Goal: Complete application form: Complete application form

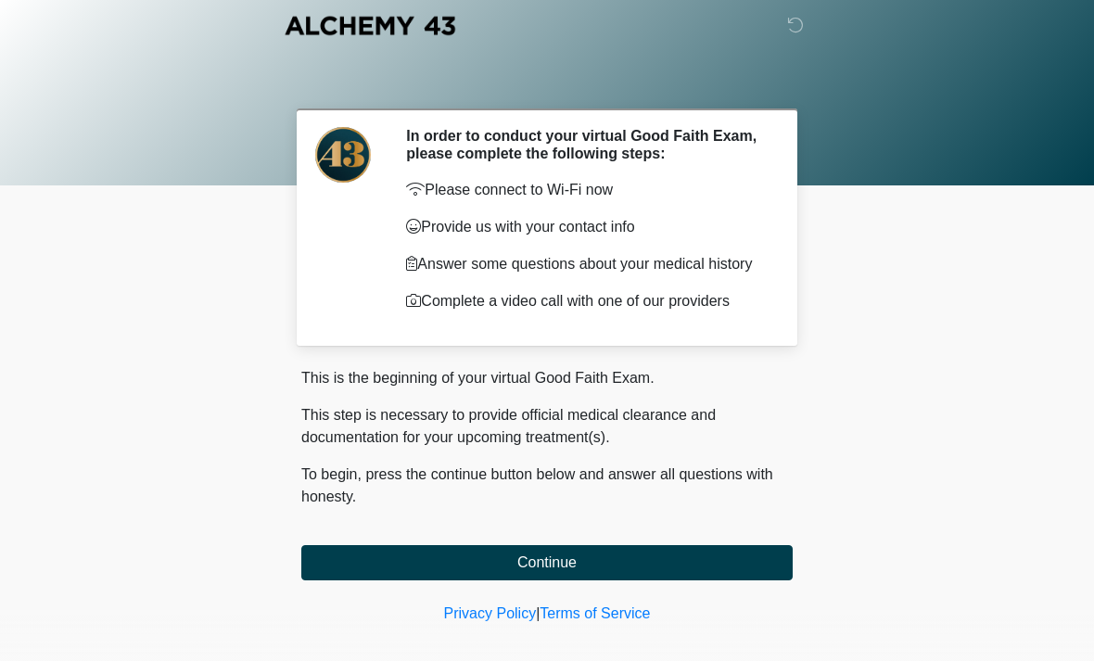
click at [750, 580] on button "Continue" at bounding box center [546, 562] width 491 height 35
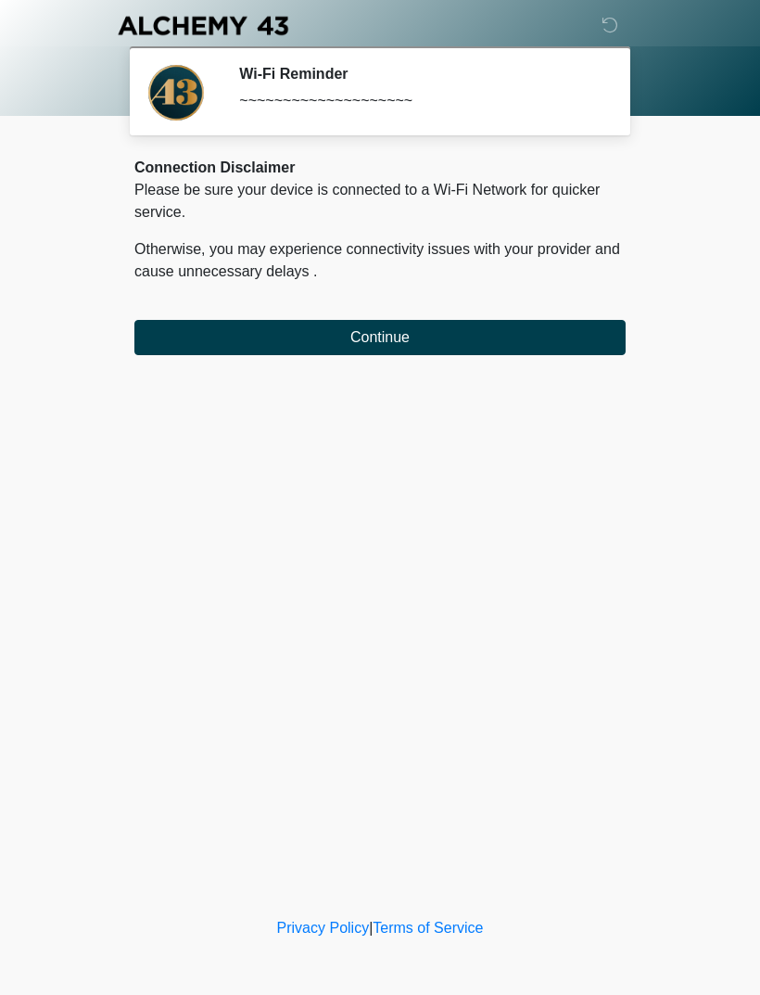
click at [507, 340] on button "Continue" at bounding box center [379, 337] width 491 height 35
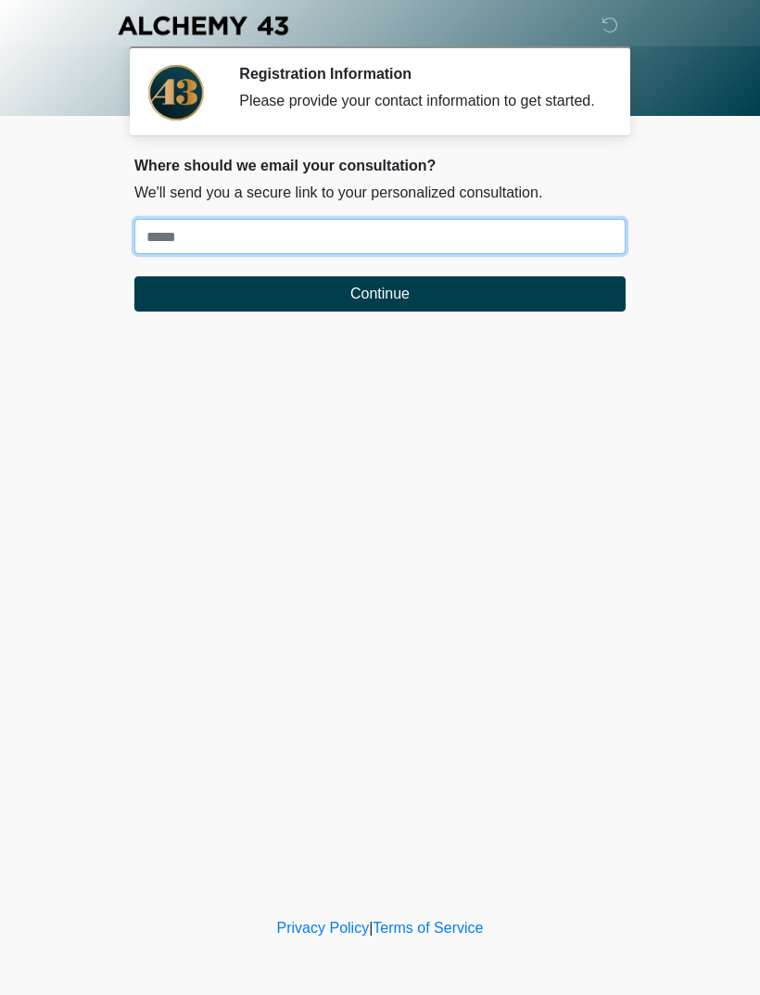
click at [555, 253] on input "Where should we email your treatment plan?" at bounding box center [379, 236] width 491 height 35
type input "**********"
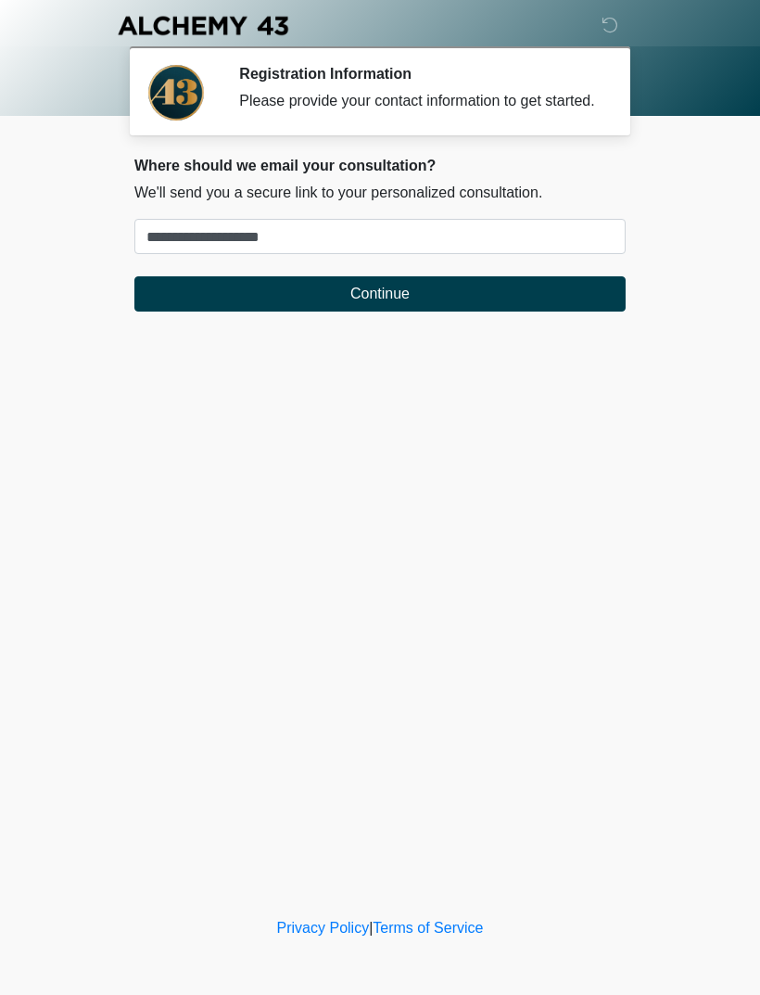
click at [425, 311] on button "Continue" at bounding box center [379, 293] width 491 height 35
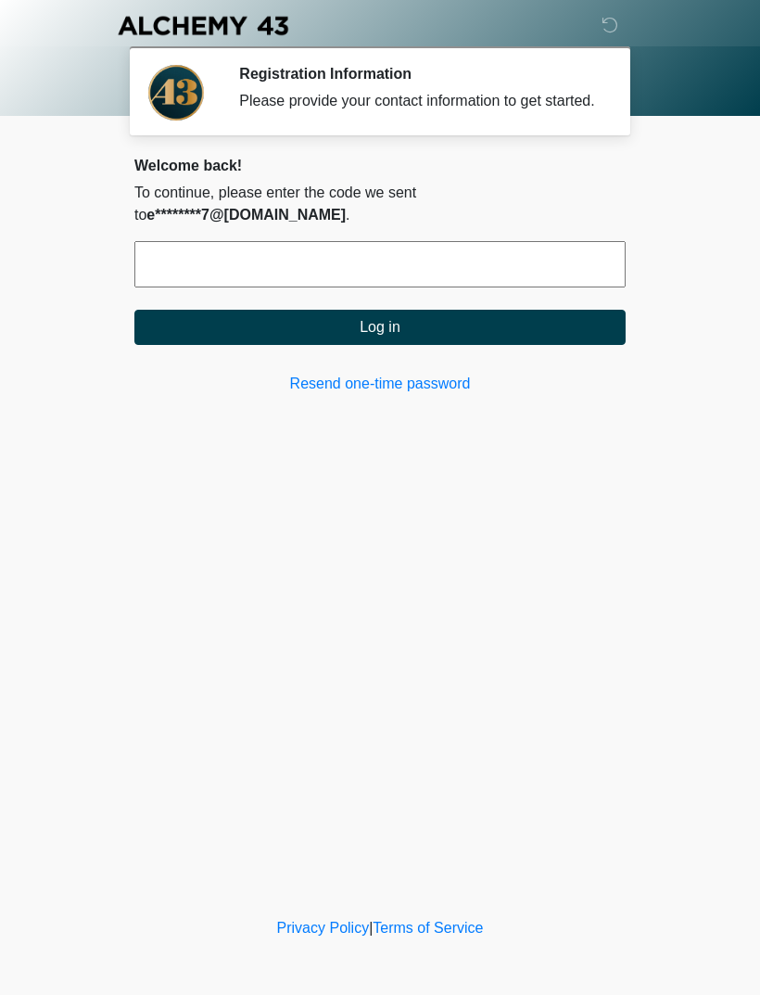
click at [311, 265] on input "text" at bounding box center [379, 264] width 491 height 46
type input "******"
click at [432, 323] on button "Log in" at bounding box center [379, 327] width 491 height 35
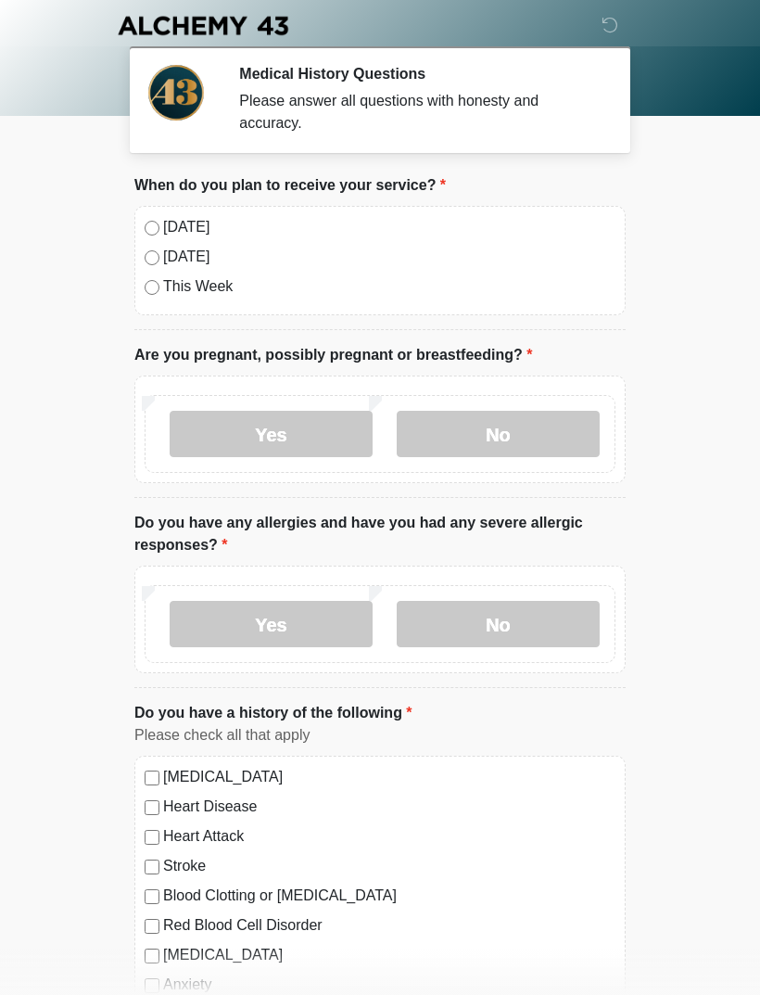
click at [182, 227] on label "[DATE]" at bounding box center [389, 227] width 452 height 22
click at [501, 438] on label "No" at bounding box center [498, 434] width 203 height 46
click at [497, 641] on label "No" at bounding box center [498, 624] width 203 height 46
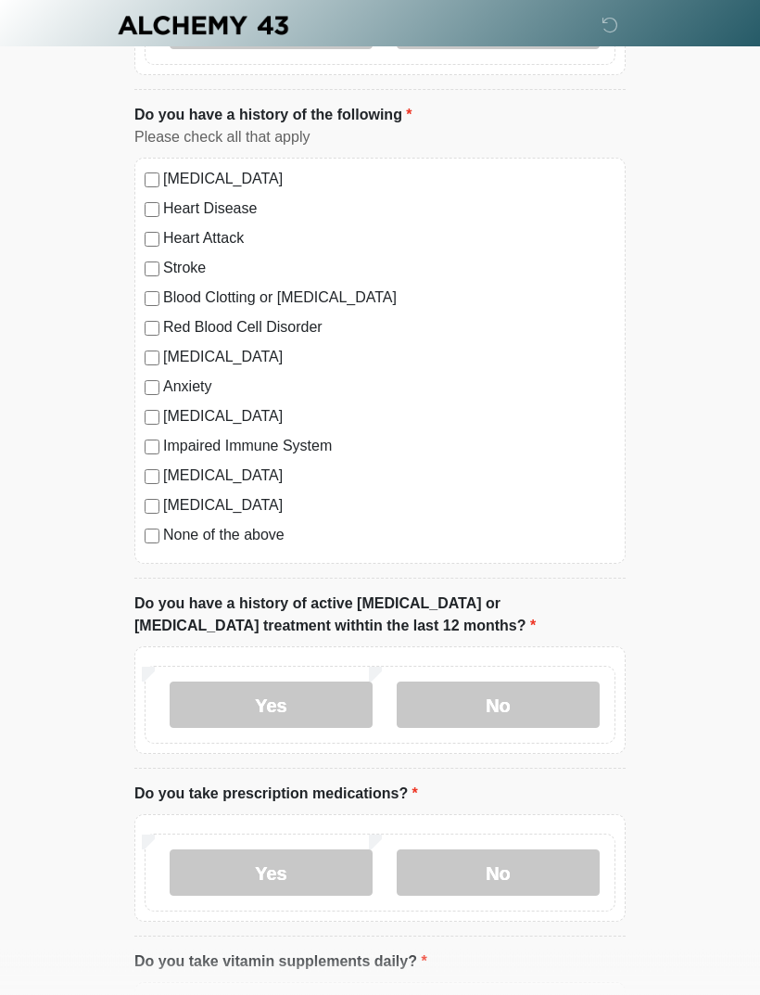
scroll to position [679, 0]
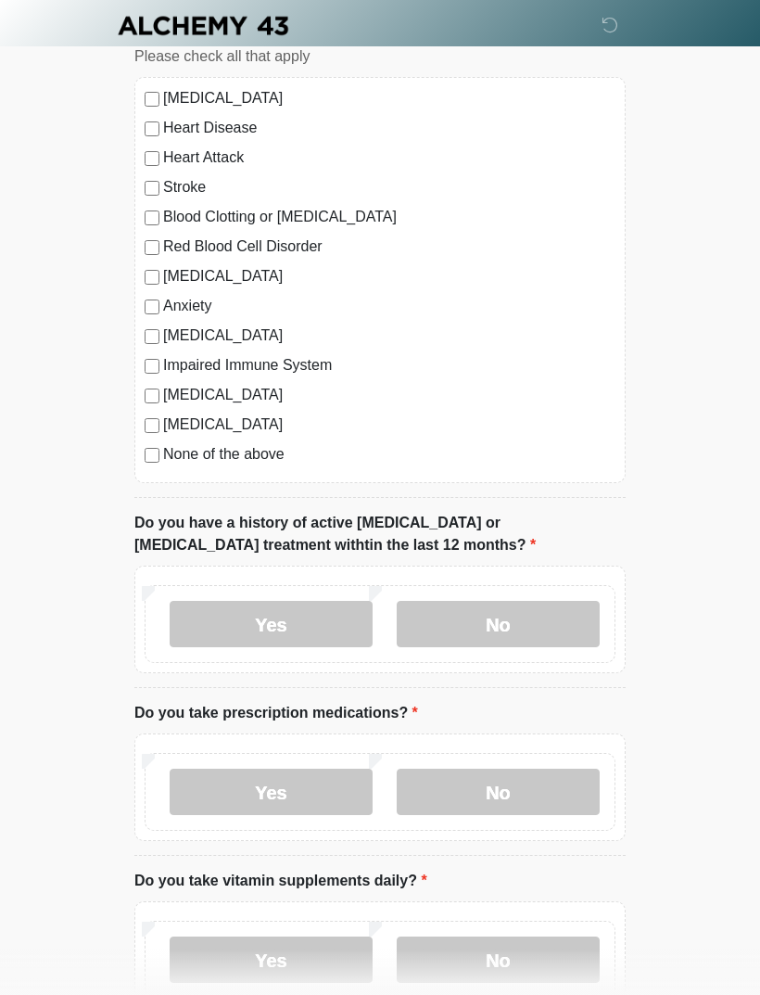
click at [480, 604] on label "No" at bounding box center [498, 624] width 203 height 46
click at [336, 660] on label "Yes" at bounding box center [271, 791] width 203 height 46
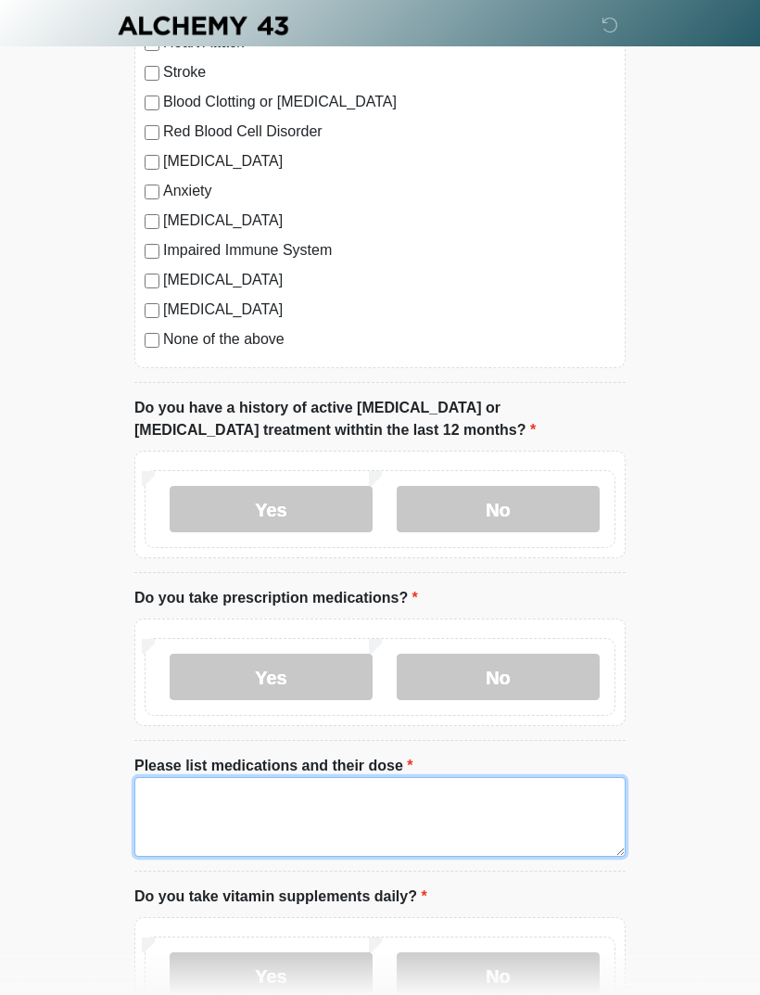
click at [362, 660] on textarea "Please list medications and their dose" at bounding box center [379, 817] width 491 height 80
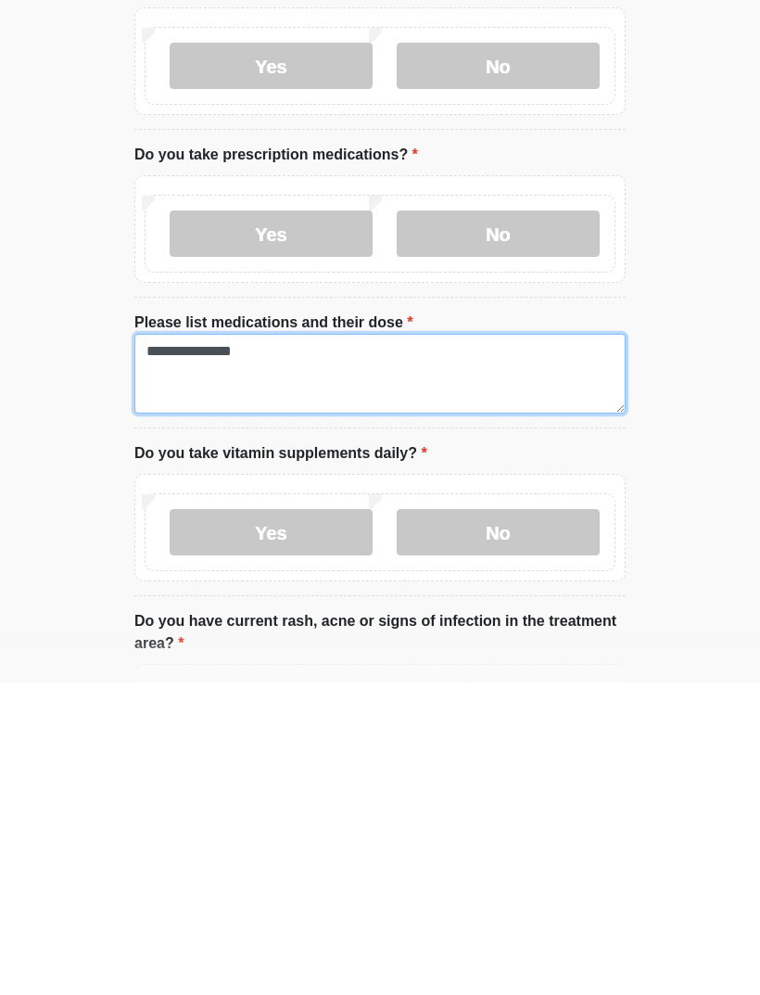
type textarea "**********"
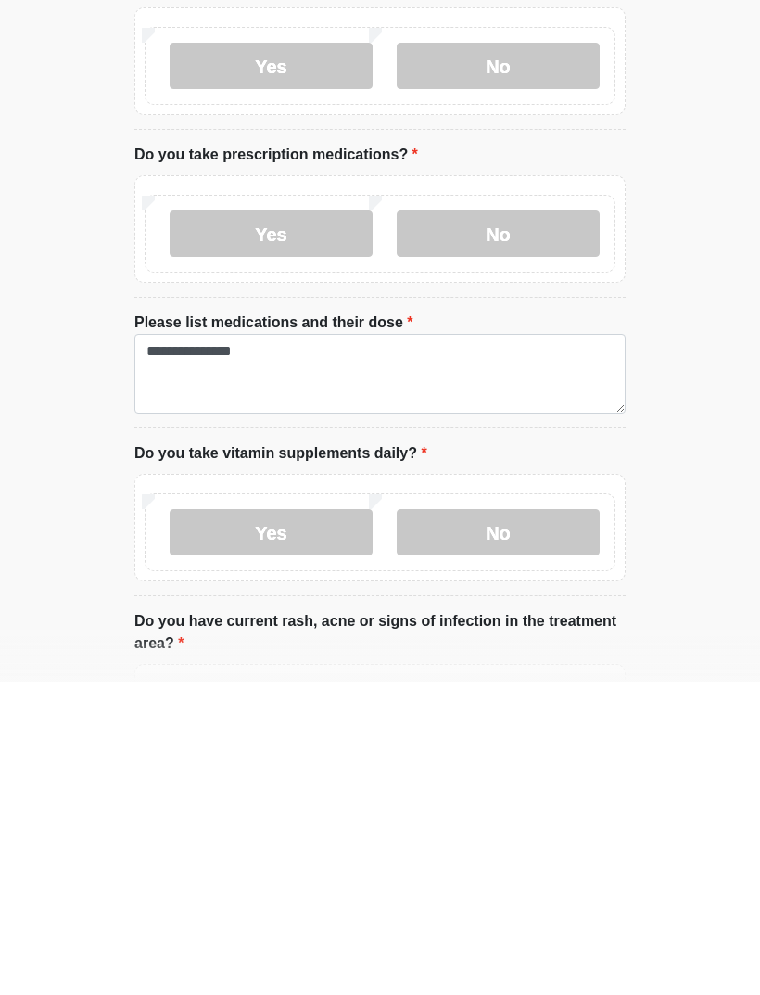
click at [316, 660] on label "Yes" at bounding box center [271, 844] width 203 height 46
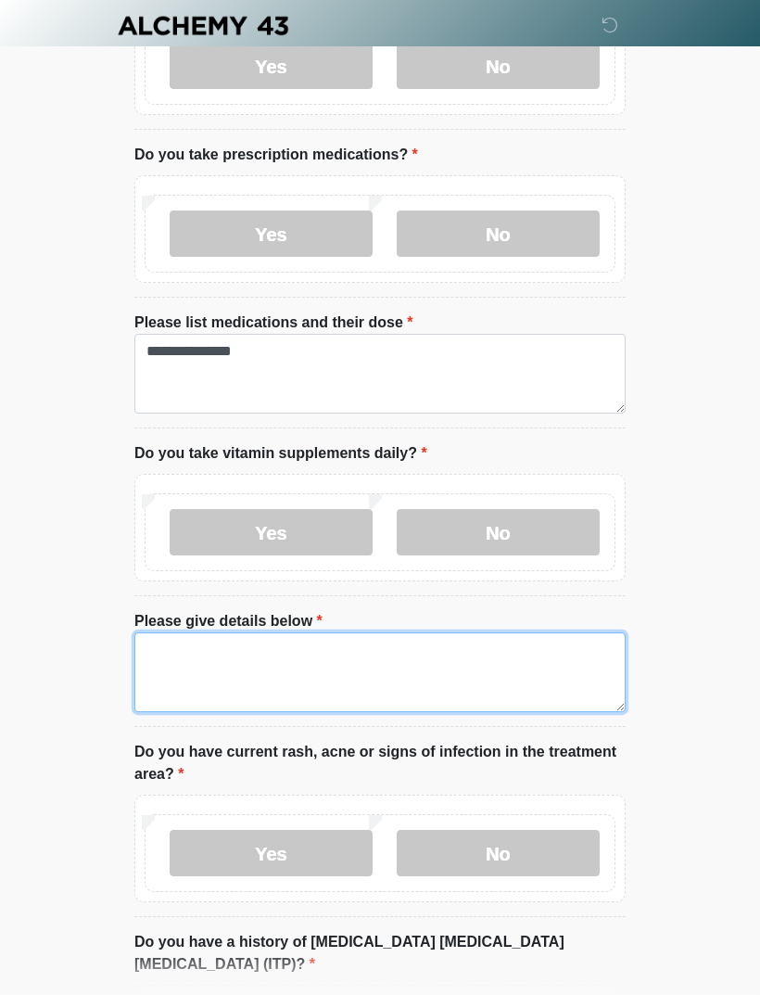
click at [322, 659] on textarea "Please give details below" at bounding box center [379, 672] width 491 height 80
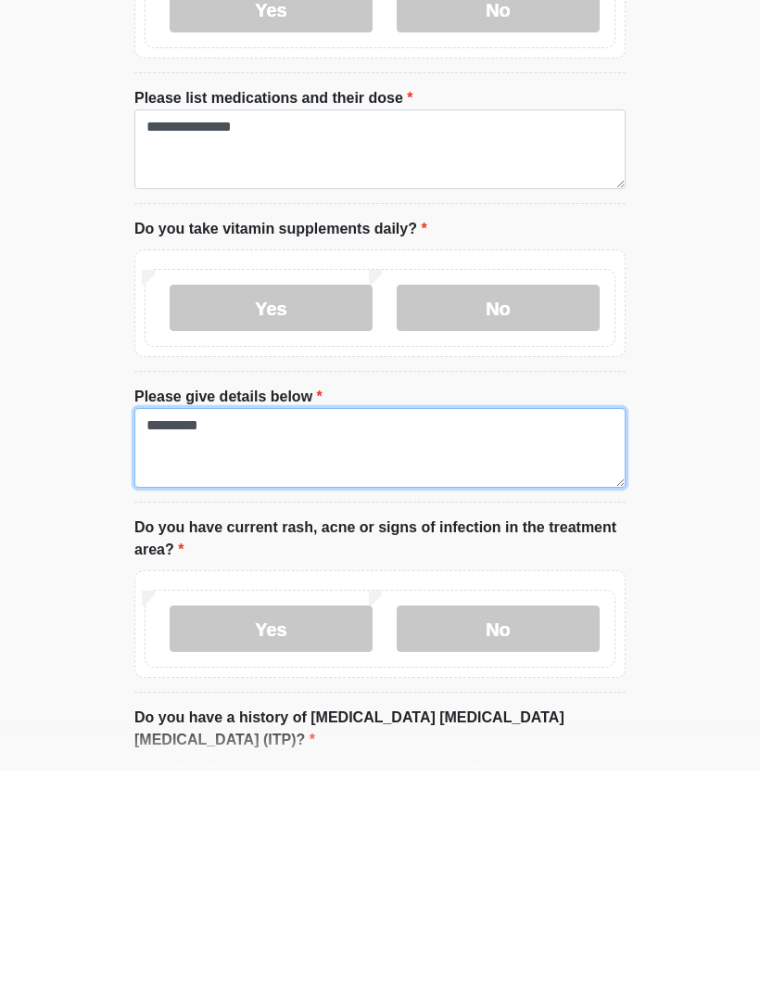
type textarea "********"
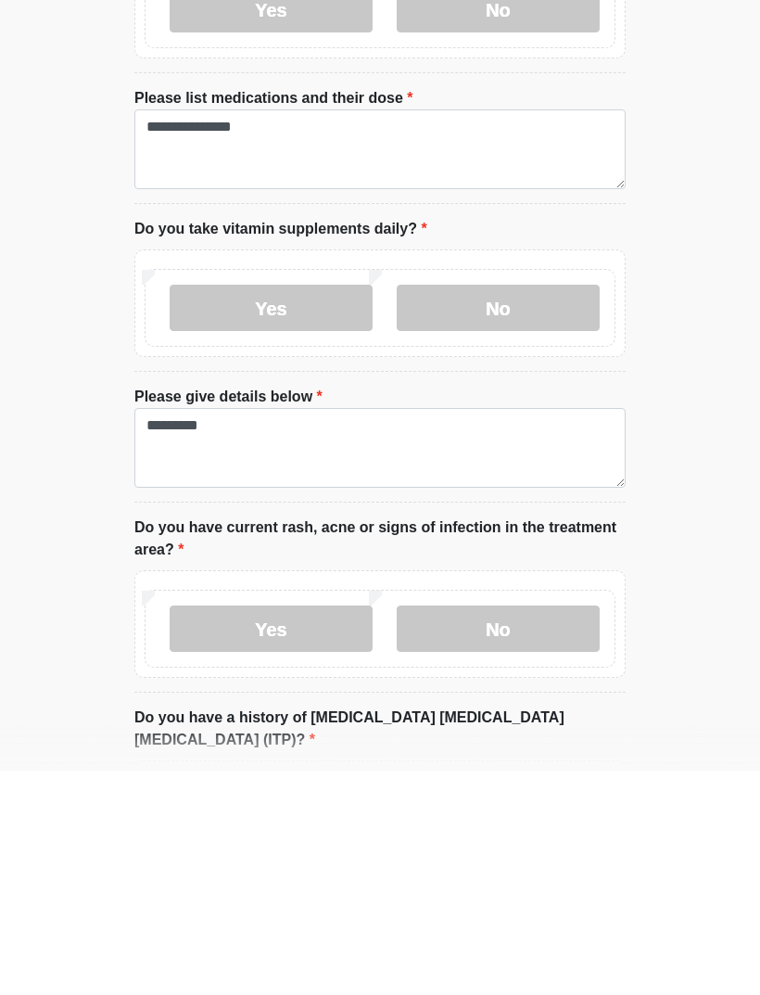
click at [506, 660] on label "No" at bounding box center [498, 853] width 203 height 46
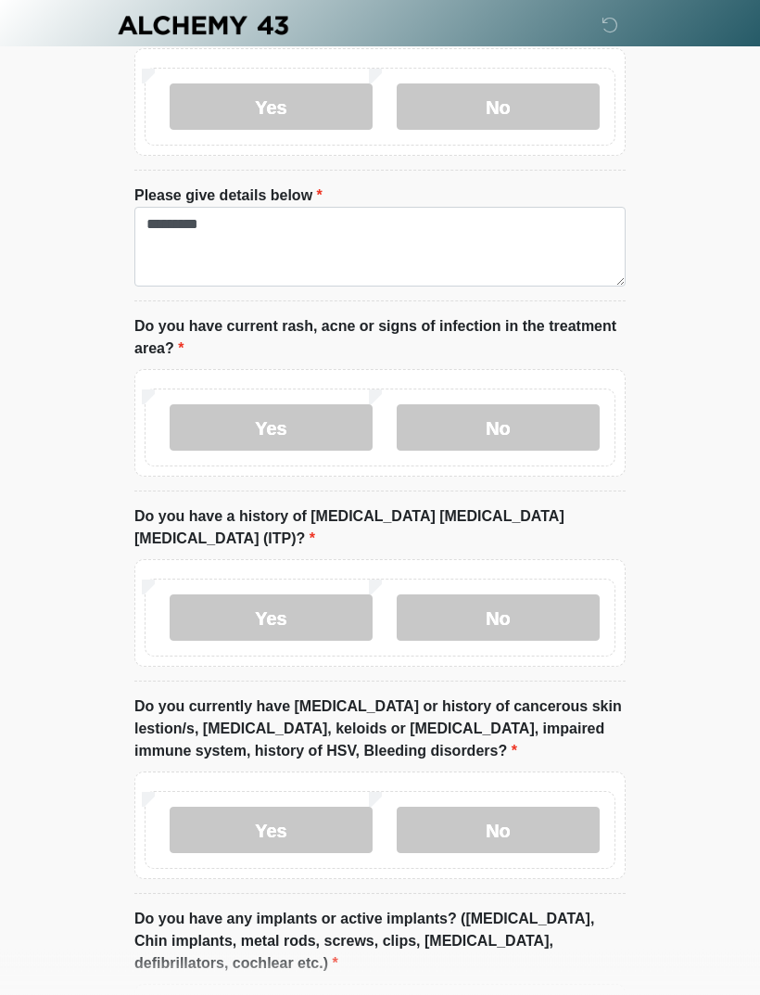
scroll to position [1664, 0]
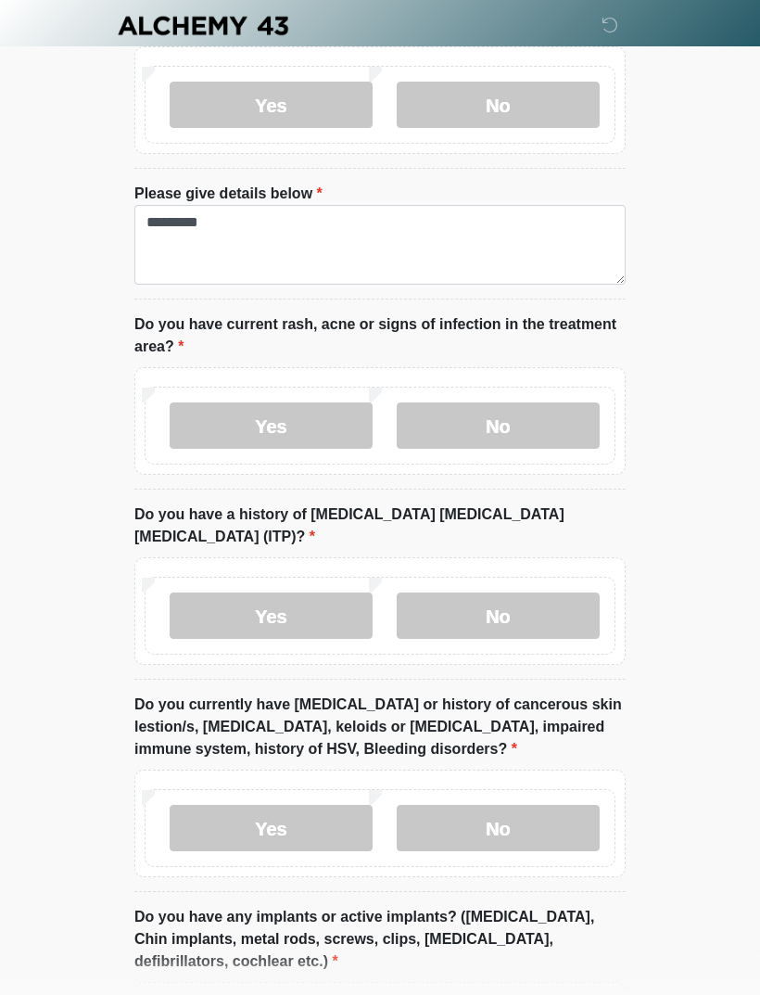
click at [518, 592] on label "No" at bounding box center [498, 615] width 203 height 46
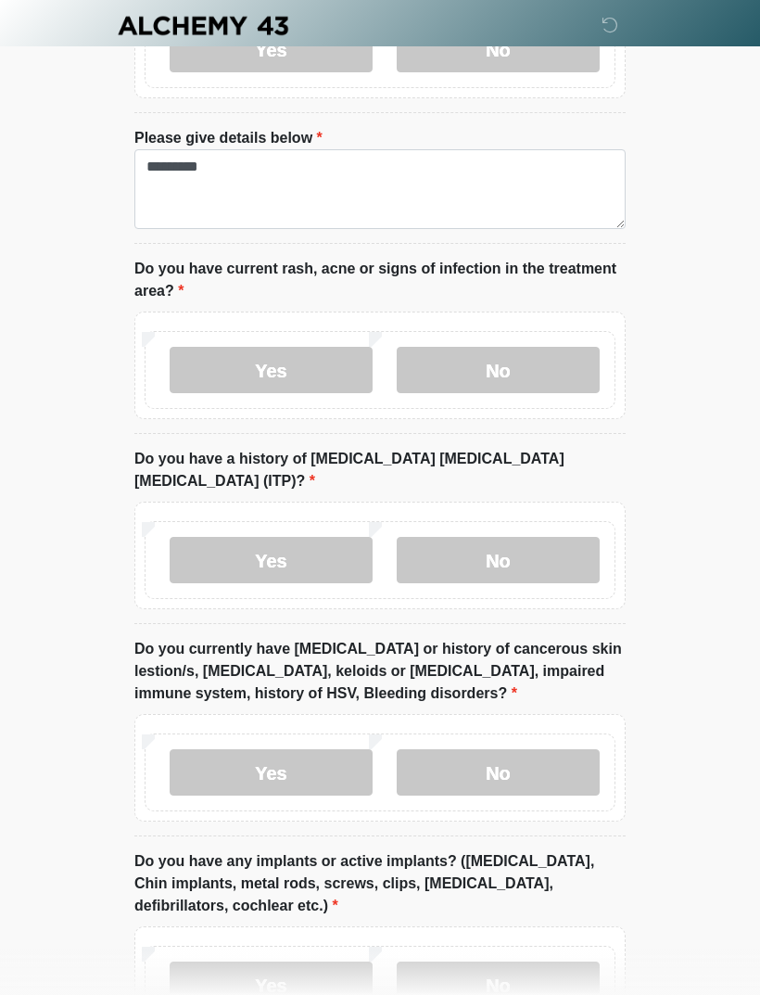
scroll to position [1834, 0]
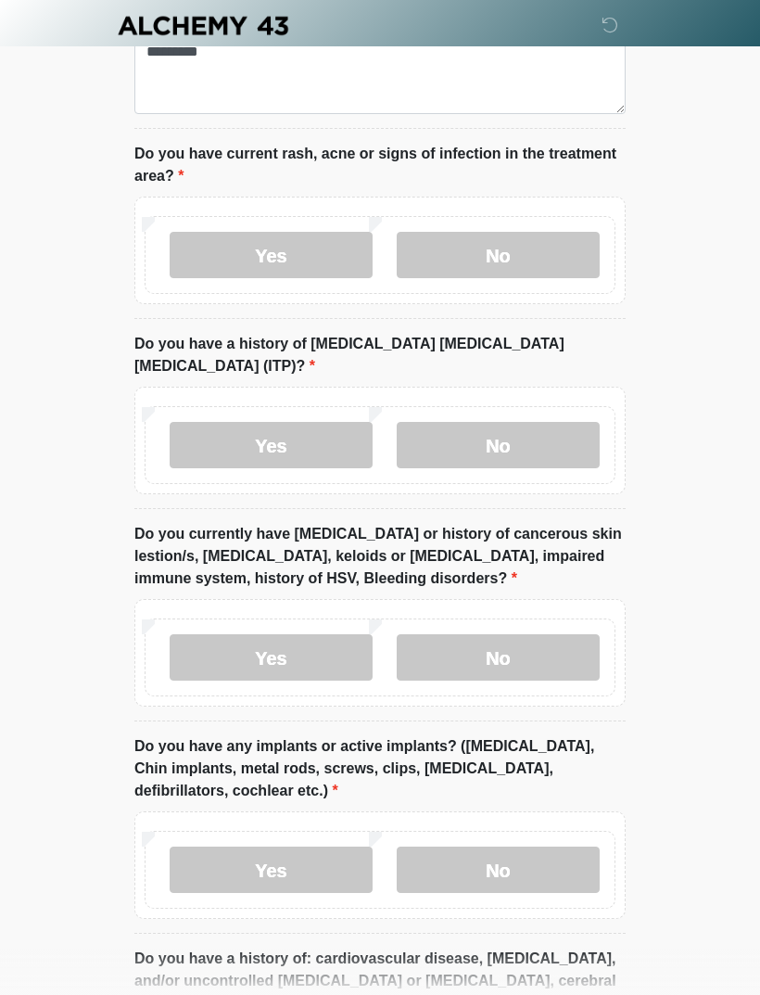
click at [323, 634] on label "Yes" at bounding box center [271, 657] width 203 height 46
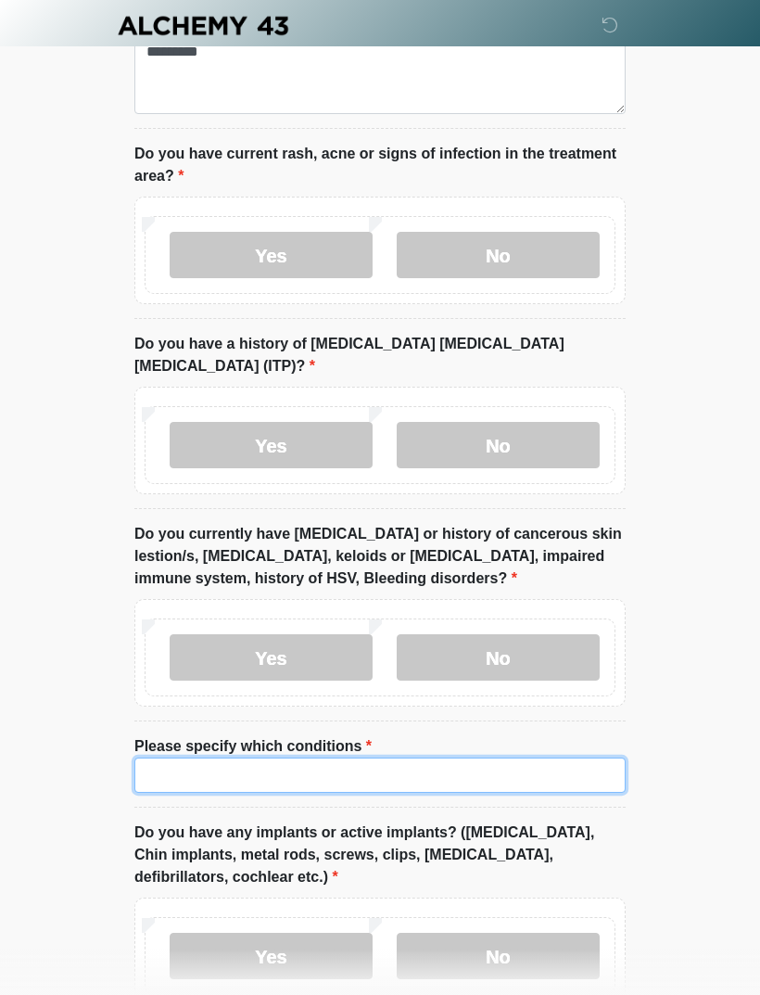
click at [397, 660] on input "Please specify which conditions" at bounding box center [379, 774] width 491 height 35
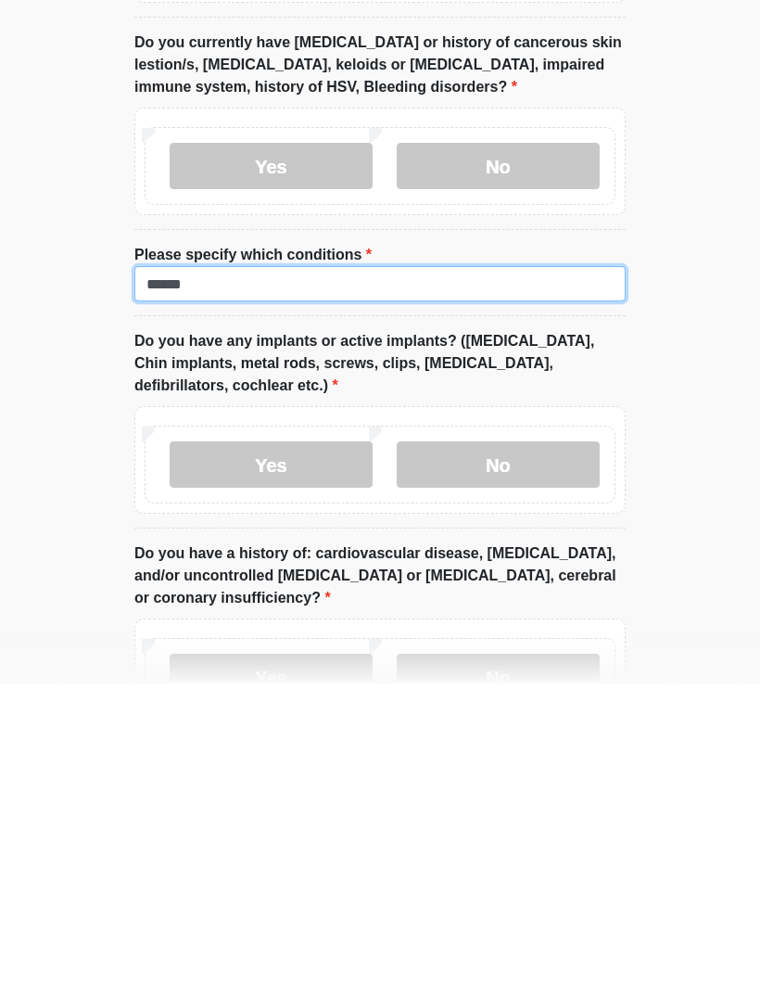
type input "******"
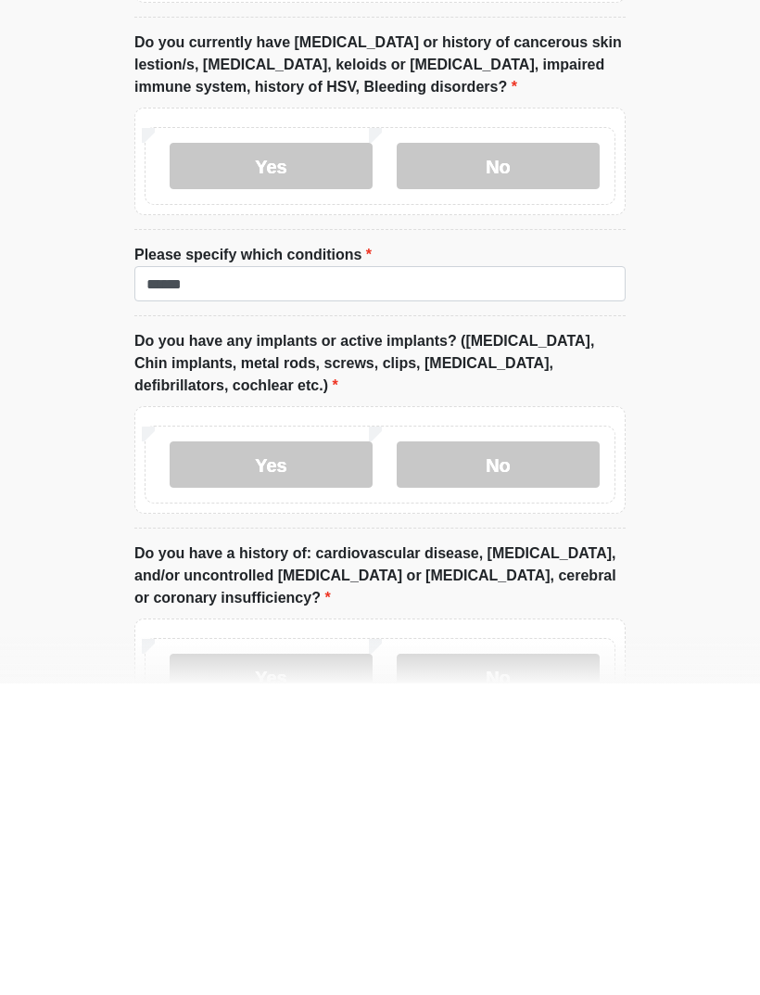
click at [546, 660] on label "No" at bounding box center [498, 776] width 203 height 46
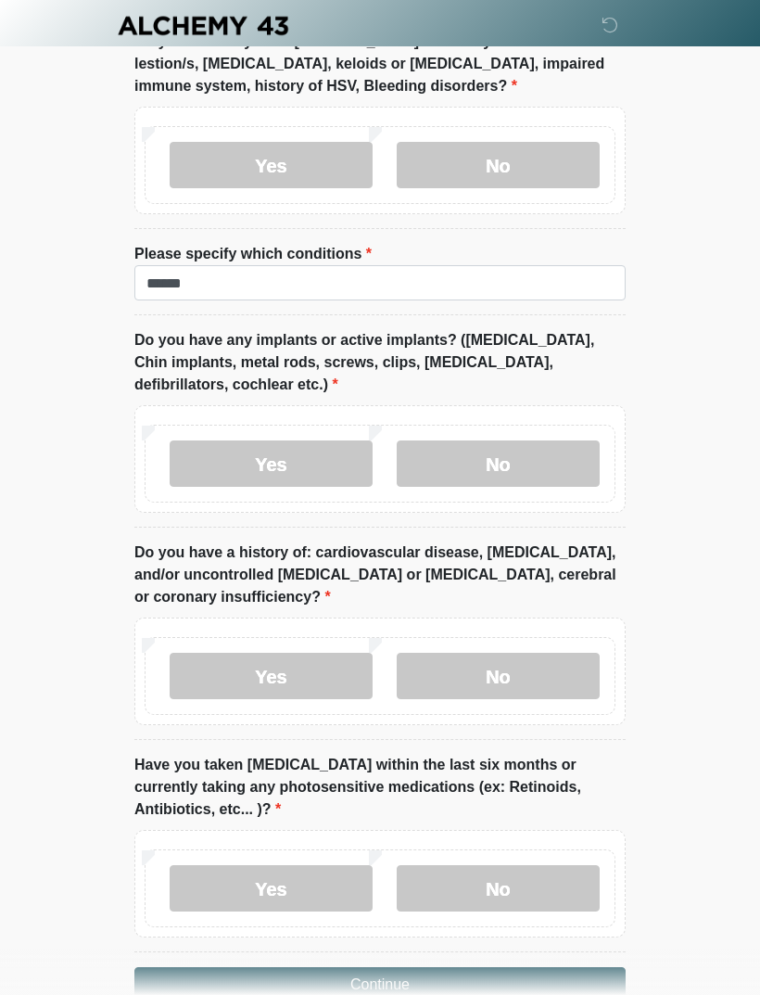
scroll to position [2345, 0]
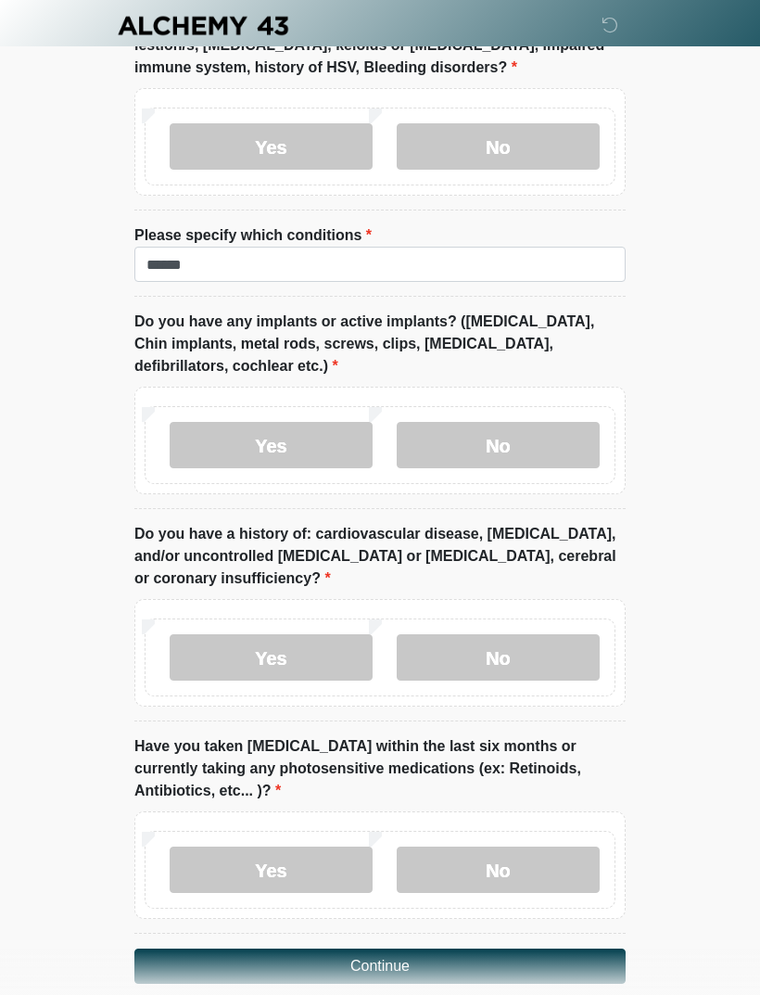
click at [527, 634] on label "No" at bounding box center [498, 657] width 203 height 46
click at [496, 660] on label "No" at bounding box center [498, 869] width 203 height 46
click at [346, 660] on label "Yes" at bounding box center [271, 869] width 203 height 46
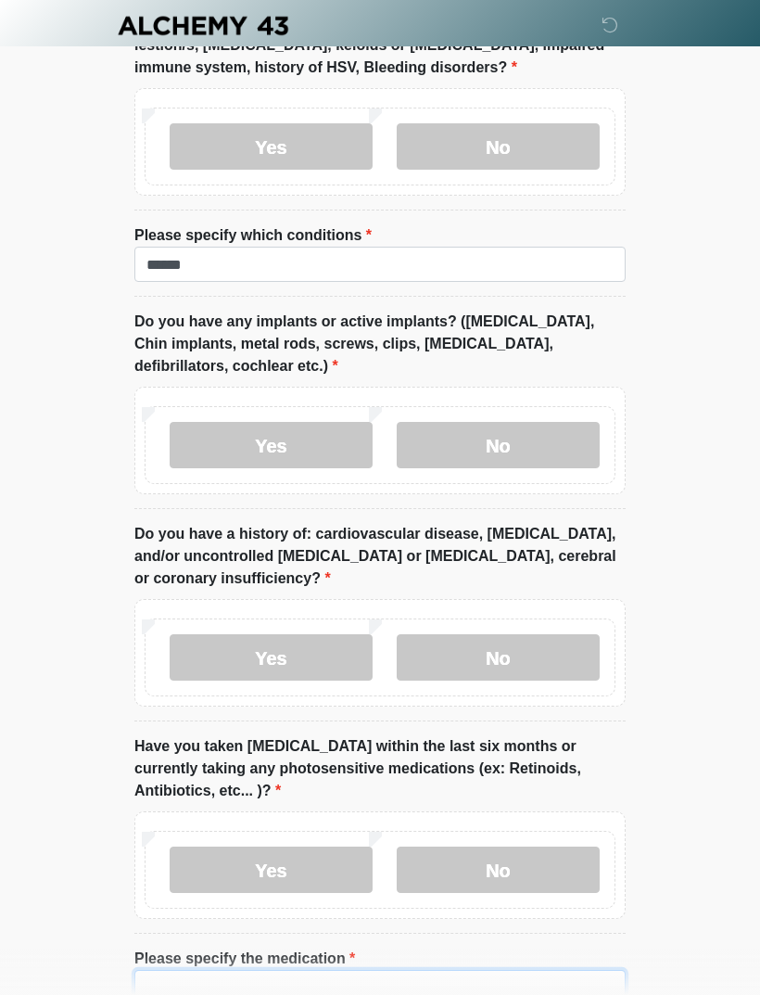
click at [388, 660] on input "Please specify the medication" at bounding box center [379, 987] width 491 height 35
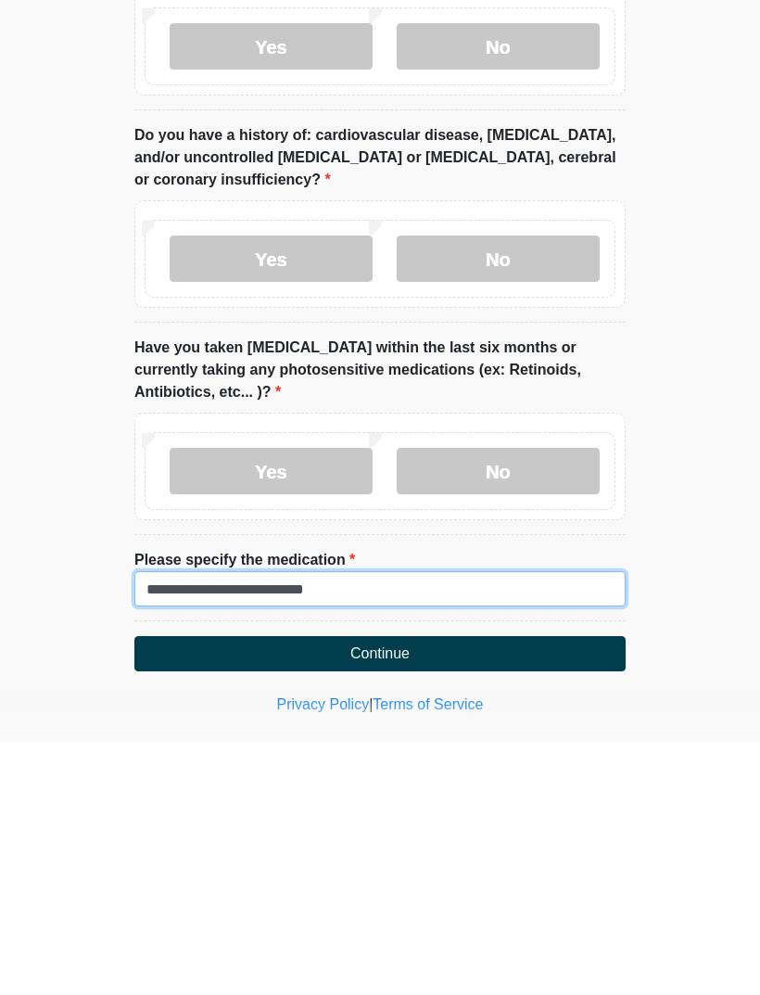
type input "**********"
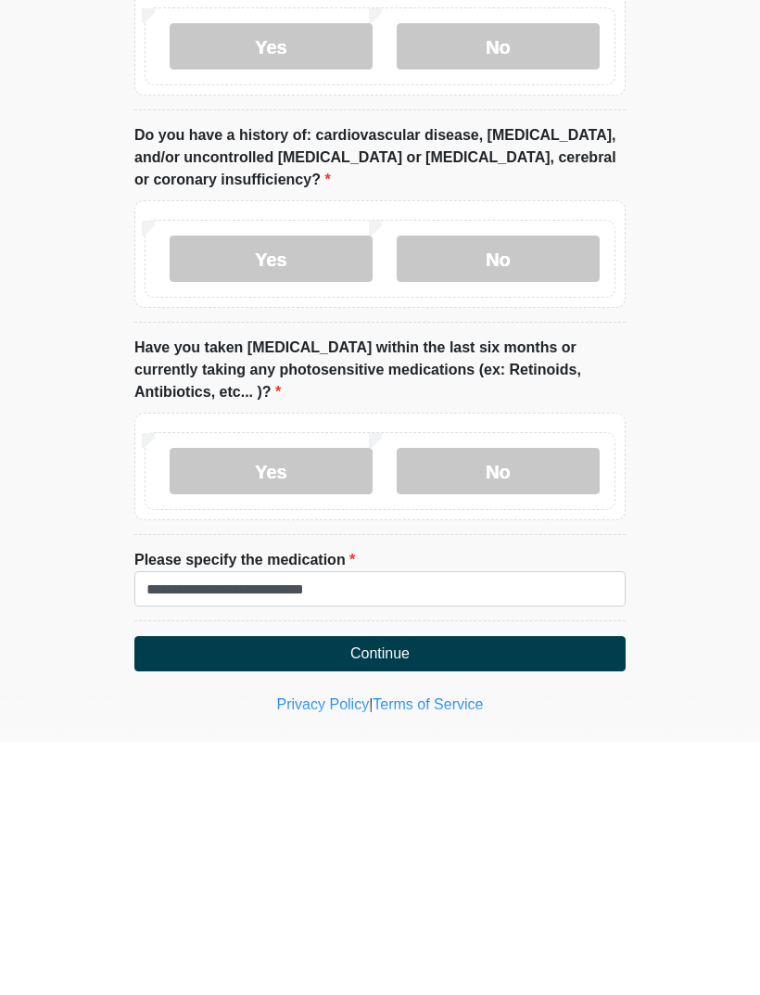
click at [489, 660] on button "Continue" at bounding box center [379, 906] width 491 height 35
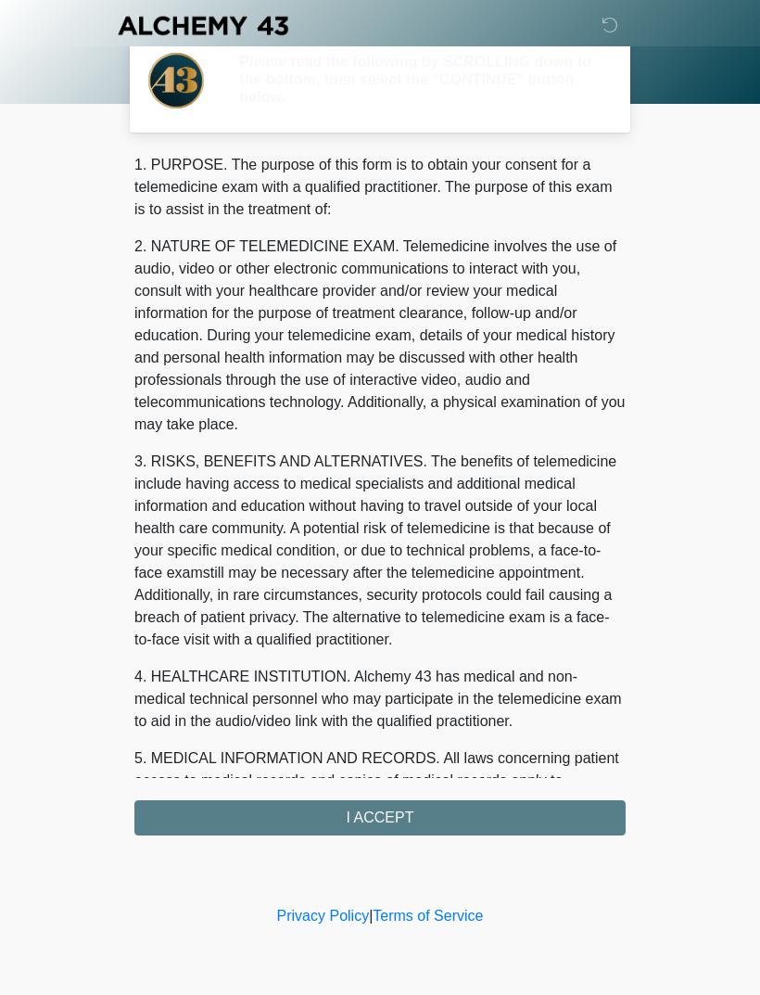
scroll to position [0, 0]
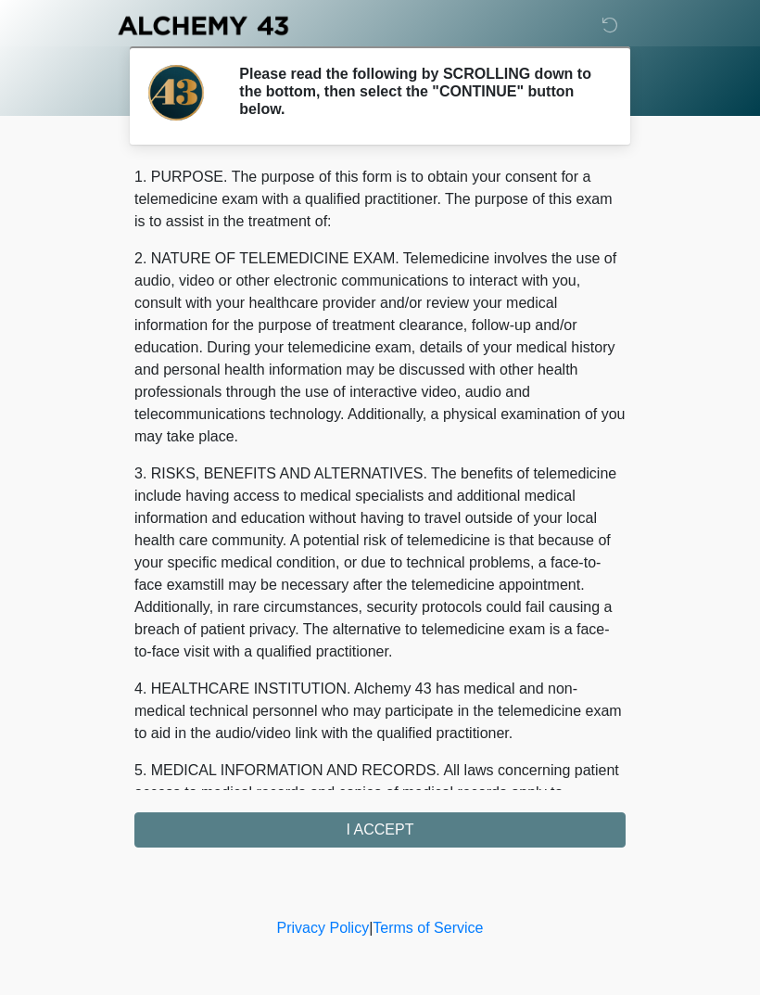
click at [425, 660] on div "1. PURPOSE. The purpose of this form is to obtain your consent for a telemedici…" at bounding box center [379, 506] width 491 height 681
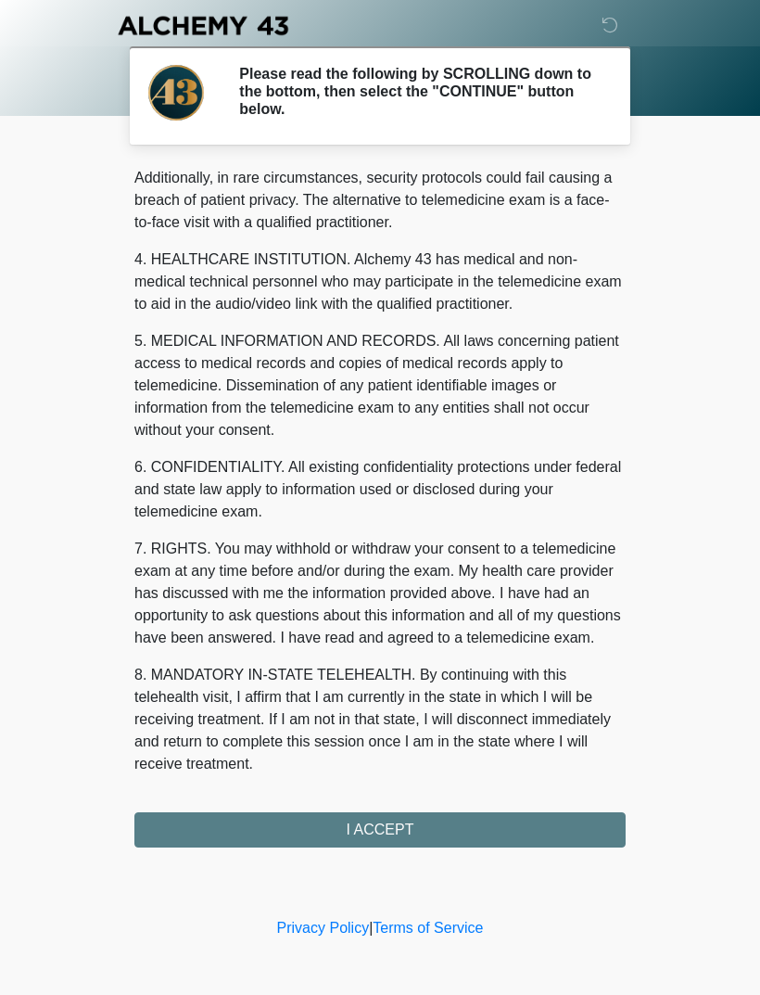
click at [407, 660] on button "I ACCEPT" at bounding box center [379, 829] width 491 height 35
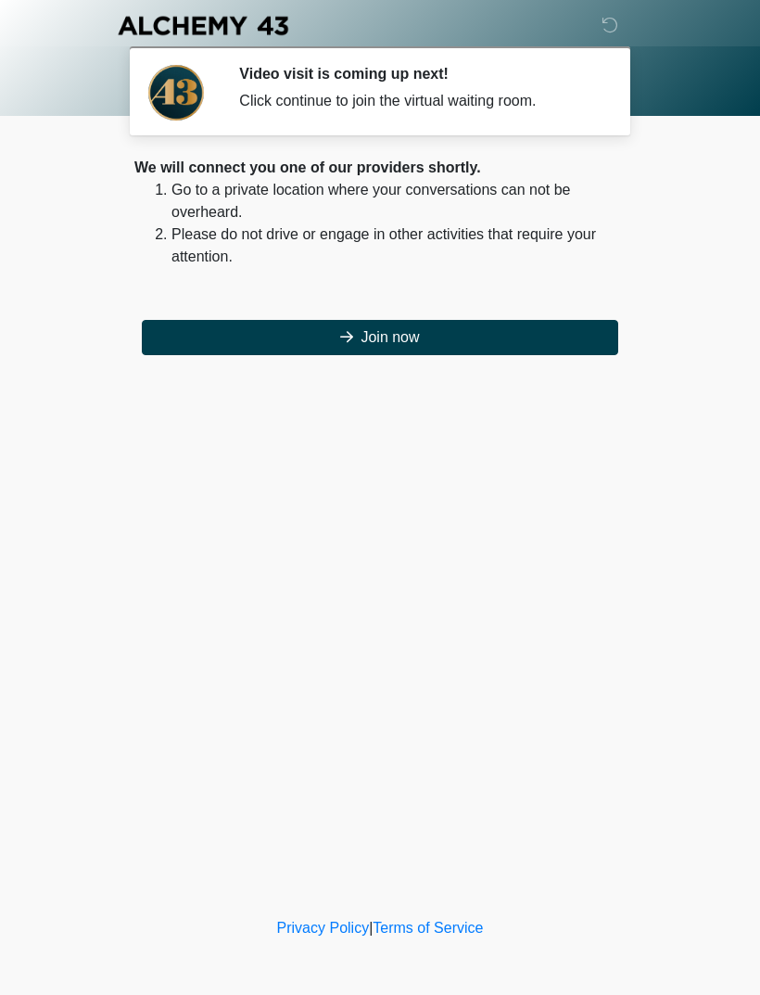
click at [446, 327] on button "Join now" at bounding box center [380, 337] width 476 height 35
